Goal: Task Accomplishment & Management: Manage account settings

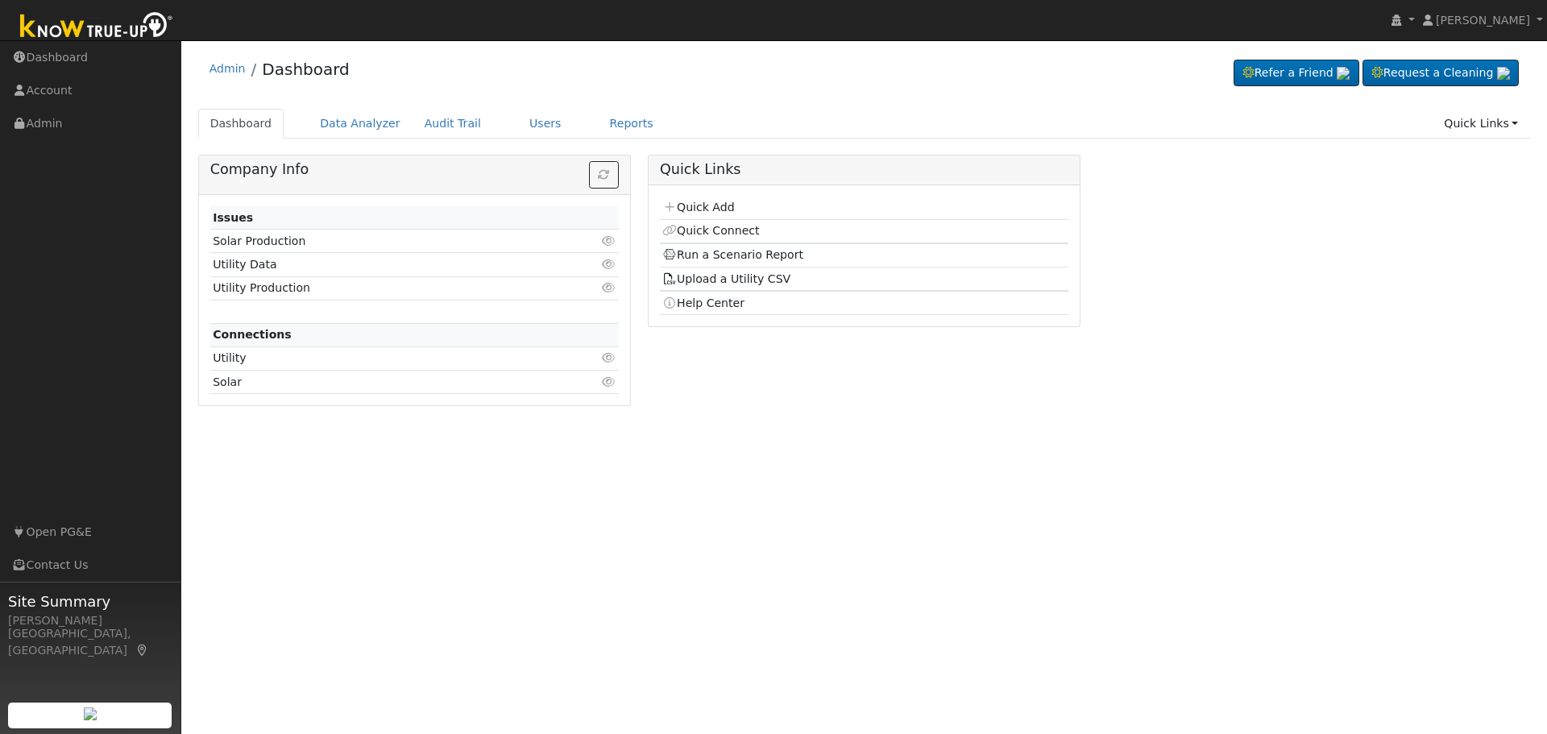
click at [517, 131] on link "Users" at bounding box center [545, 124] width 56 height 30
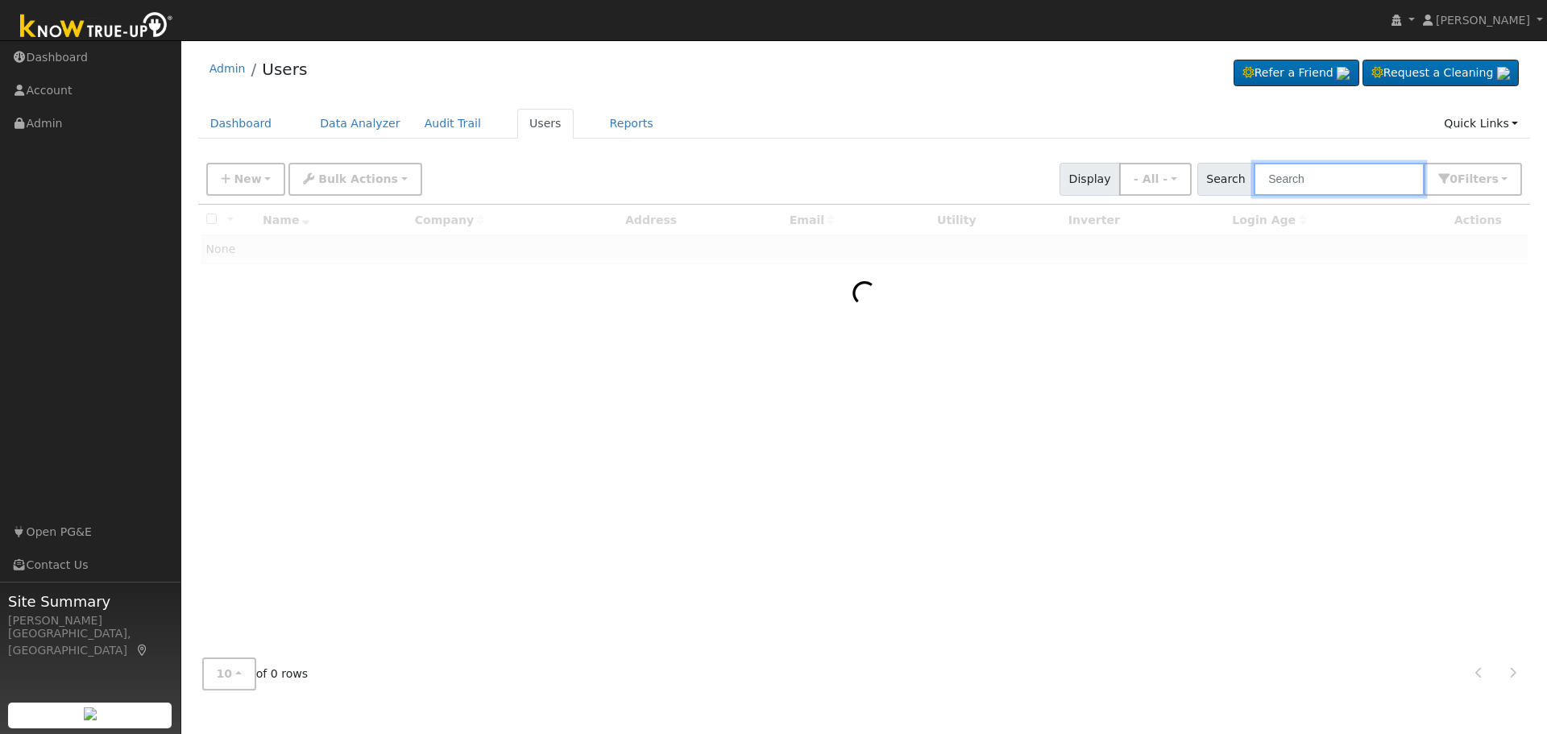
click at [1307, 181] on input "text" at bounding box center [1339, 179] width 171 height 33
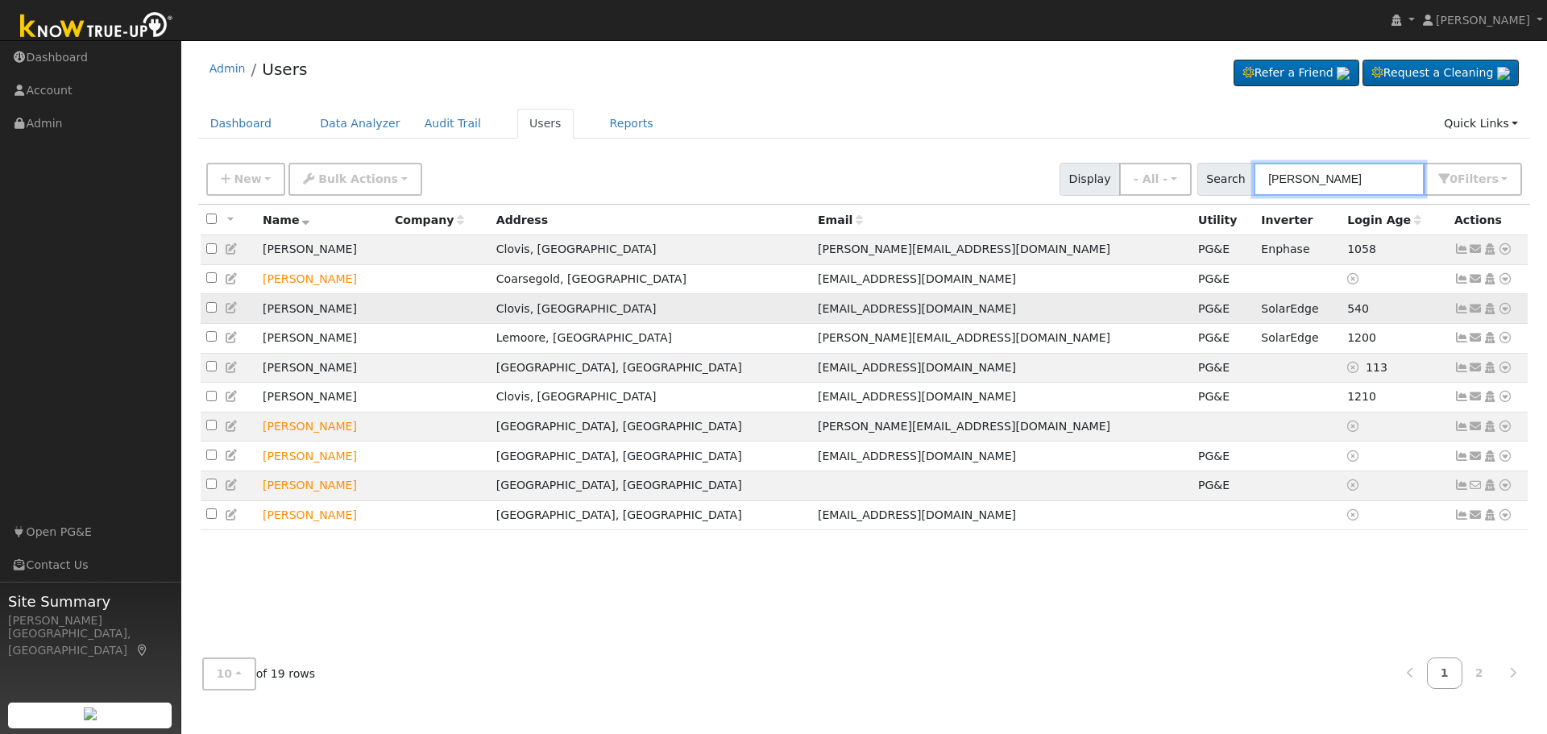
type input "thompson"
click at [1459, 313] on icon at bounding box center [1462, 308] width 15 height 11
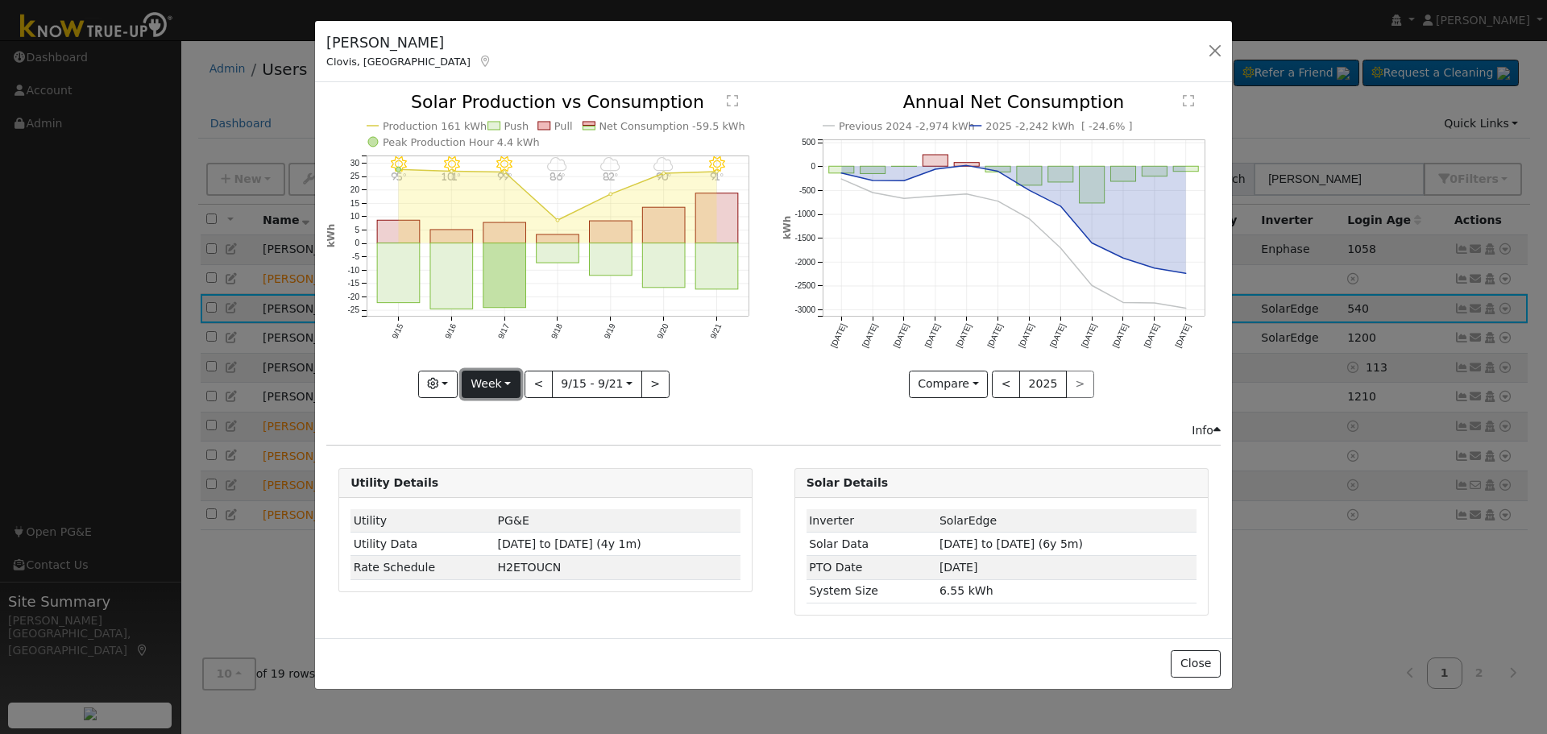
click at [509, 388] on button "Week" at bounding box center [491, 384] width 59 height 27
click at [506, 488] on link "Year" at bounding box center [519, 485] width 112 height 23
type input "2024-09-01"
